Goal: Navigation & Orientation: Understand site structure

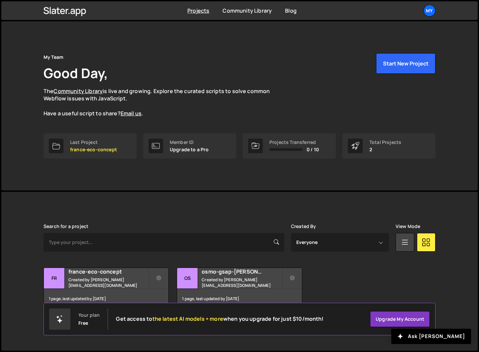
click at [353, 284] on div "Transfer Project Edit Project Delete Project fr france-eco-concept Created by v…" at bounding box center [240, 288] width 392 height 42
click at [346, 285] on div "Transfer Project Edit Project Delete Project fr france-eco-concept Created by v…" at bounding box center [240, 288] width 392 height 42
click at [295, 112] on div "My Team Good Day, The Community Library is live and growing. Explore the curate…" at bounding box center [240, 85] width 392 height 64
click at [287, 53] on div "My Team Good Day, The Community Library is live and growing. Explore the curate…" at bounding box center [240, 85] width 392 height 64
click at [206, 108] on p "The Community Library is live and growing. Explore the curated scripts to solve…" at bounding box center [163, 102] width 239 height 30
